Goal: Obtain resource: Obtain resource

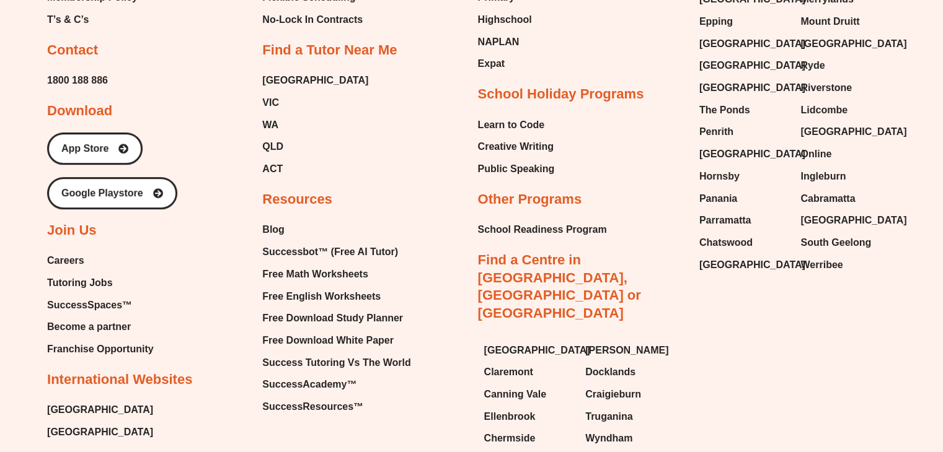
scroll to position [5370, 0]
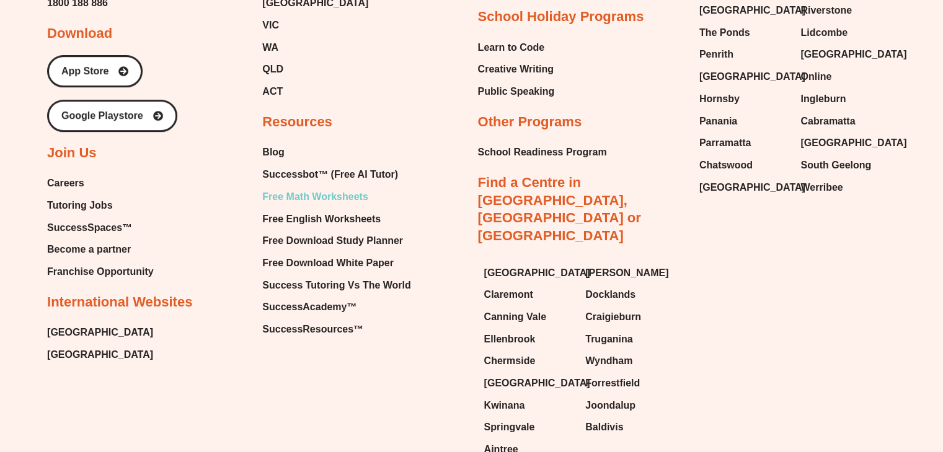
click at [294, 188] on span "Free Math Worksheets" at bounding box center [314, 197] width 105 height 19
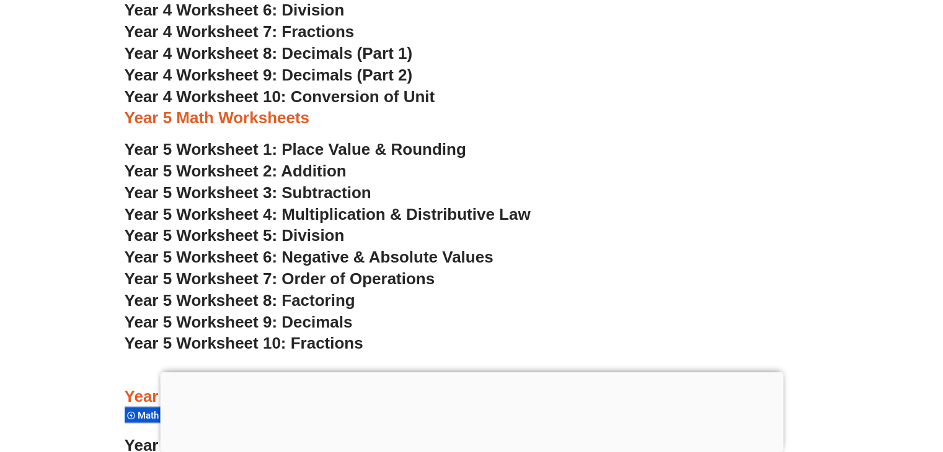
scroll to position [2421, 0]
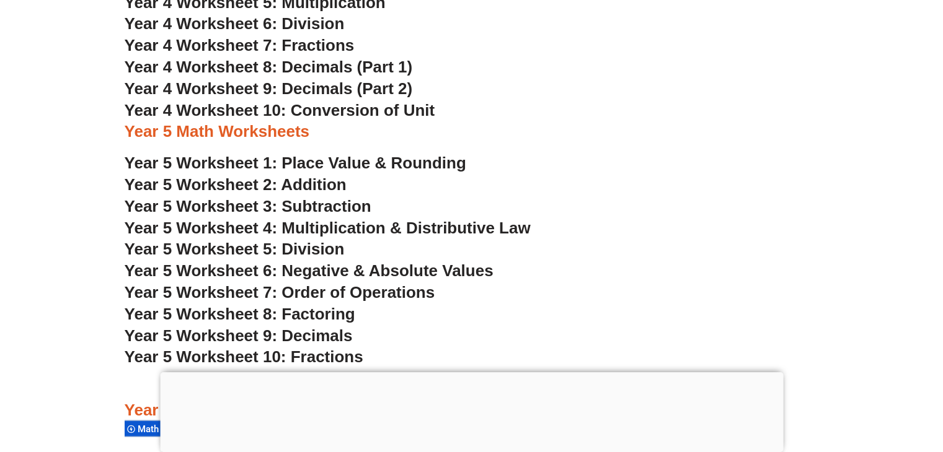
click at [309, 336] on span "Year 5 Worksheet 9: Decimals" at bounding box center [239, 336] width 228 height 19
